Goal: Task Accomplishment & Management: Use online tool/utility

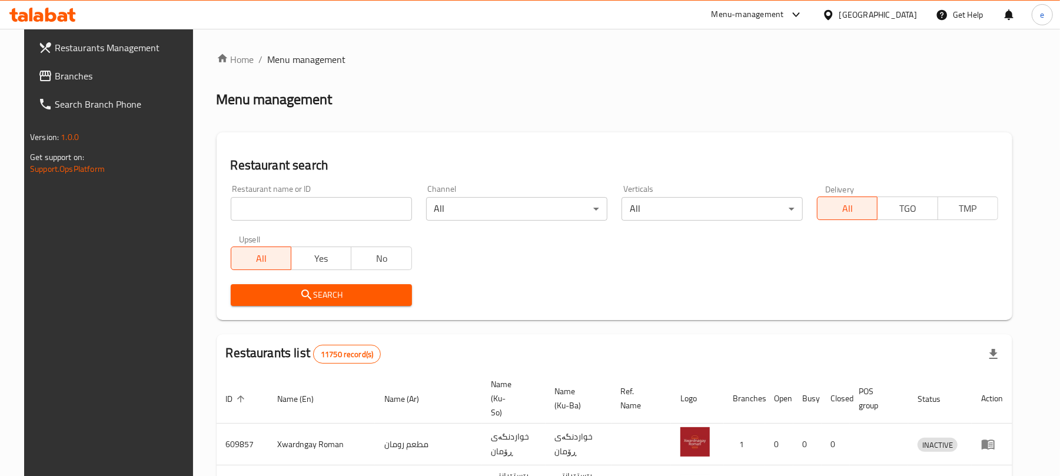
click at [62, 56] on link "Restaurants Management" at bounding box center [115, 48] width 172 height 28
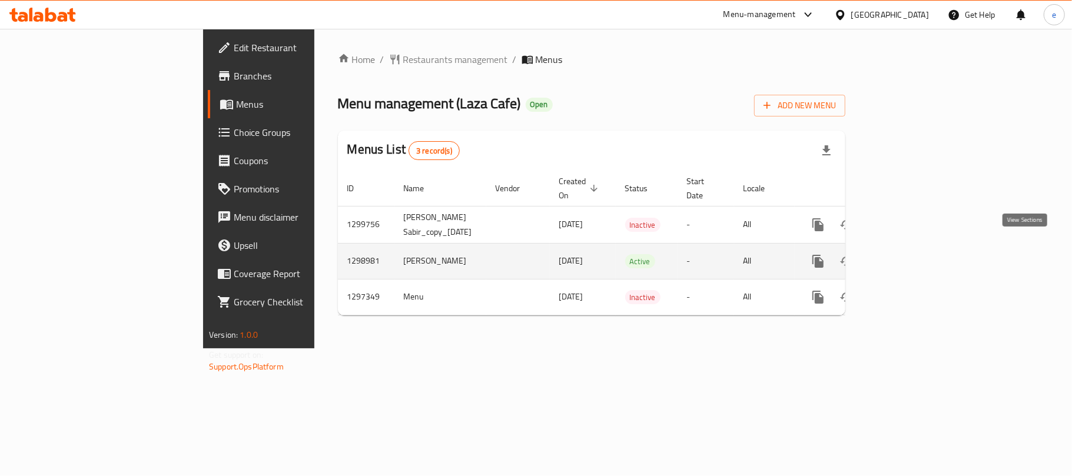
click at [910, 254] on icon "enhanced table" at bounding box center [903, 261] width 14 height 14
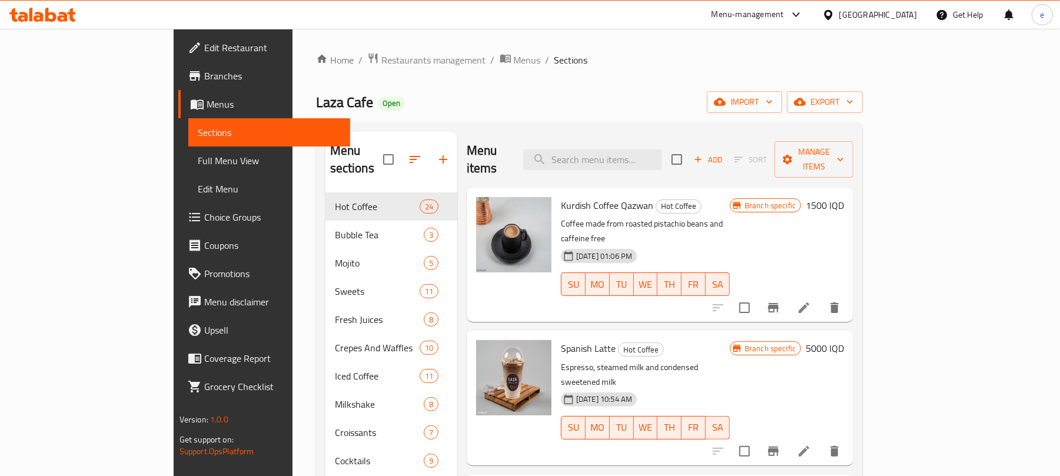
click at [627, 165] on div "Menu items Add Sort Manage items" at bounding box center [660, 160] width 387 height 56
click at [630, 161] on input "search" at bounding box center [592, 159] width 139 height 21
paste input "Blueberry Mojito"
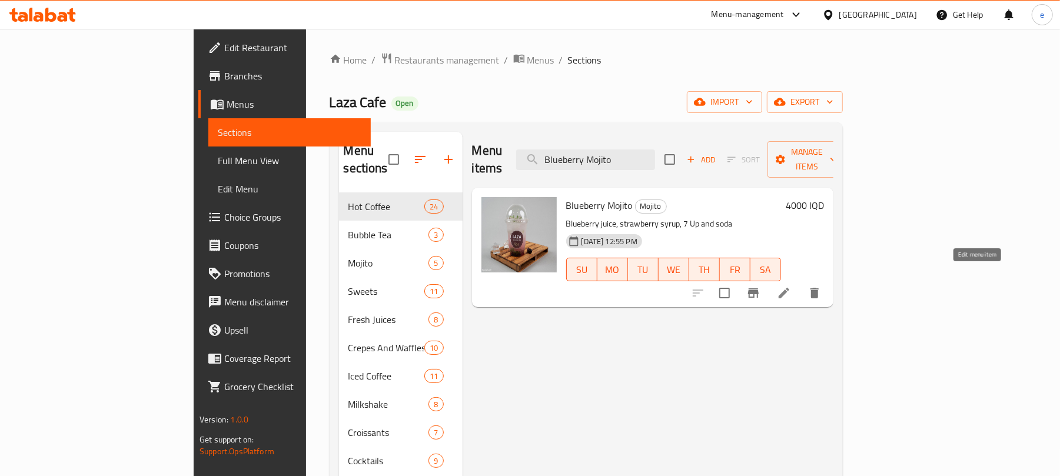
type input "Blueberry Mojito"
click at [791, 286] on icon at bounding box center [784, 293] width 14 height 14
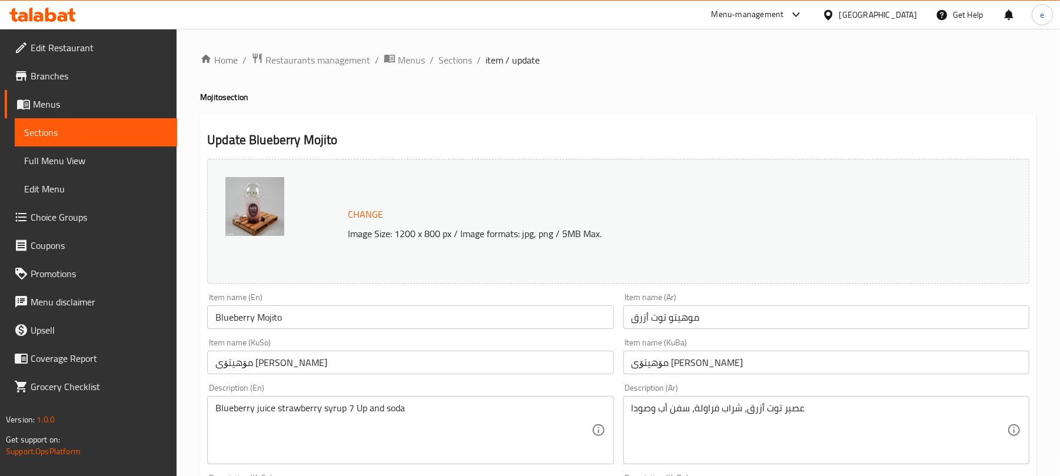
scroll to position [157, 0]
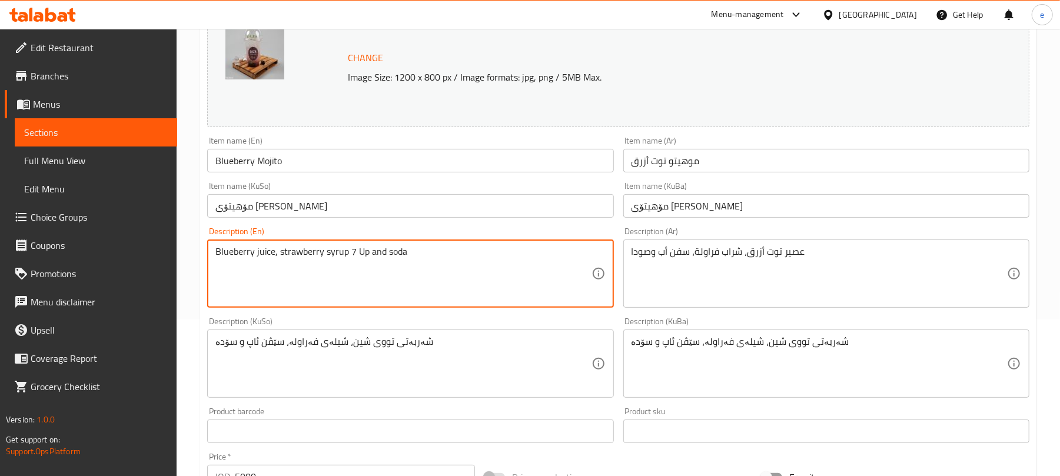
click at [344, 253] on textarea "Blueberry juice, strawberry syrup 7 Up and soda" at bounding box center [402, 274] width 375 height 56
click at [413, 248] on textarea "Blueberry juice, strawberry syrup, 7 Up and soda" at bounding box center [402, 274] width 375 height 56
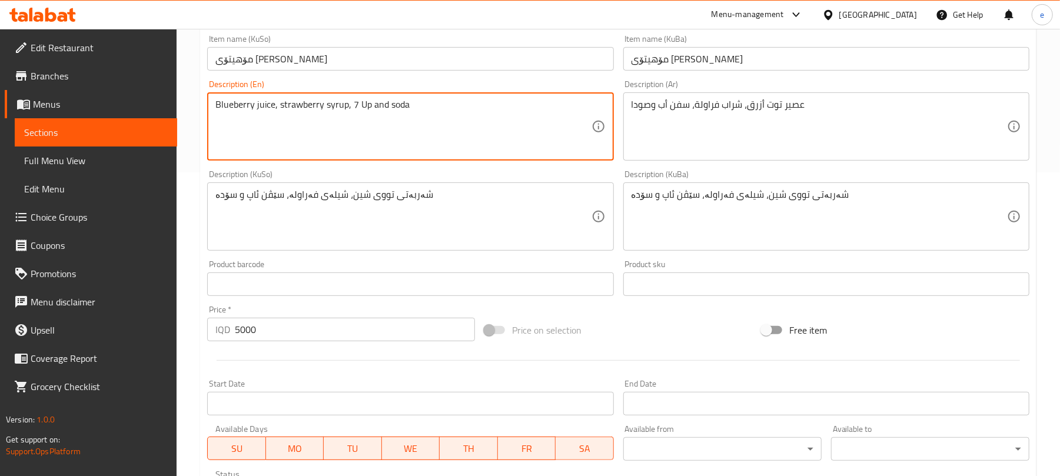
scroll to position [507, 0]
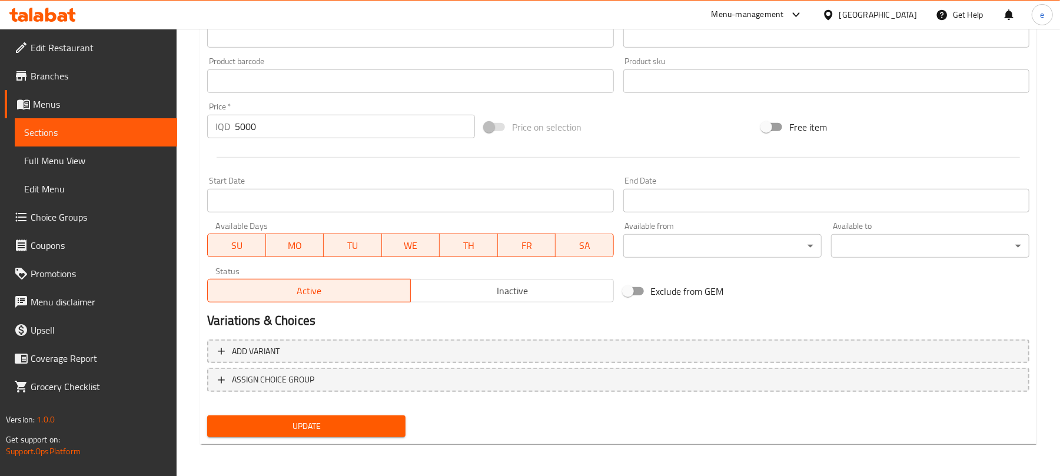
type textarea "Blueberry juice, strawberry syrup, 7 Up and soda"
click at [359, 424] on span "Update" at bounding box center [306, 426] width 179 height 15
click at [92, 126] on span "Sections" at bounding box center [96, 132] width 144 height 14
